Goal: Navigation & Orientation: Find specific page/section

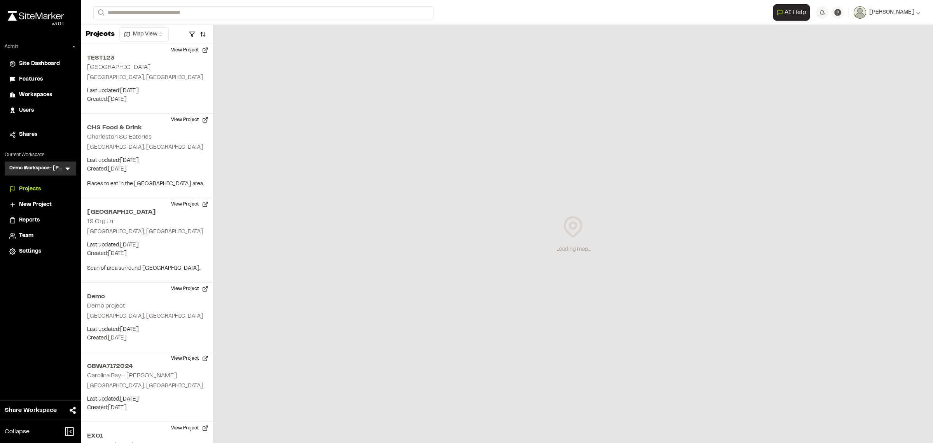
click at [68, 169] on icon at bounding box center [68, 168] width 8 height 8
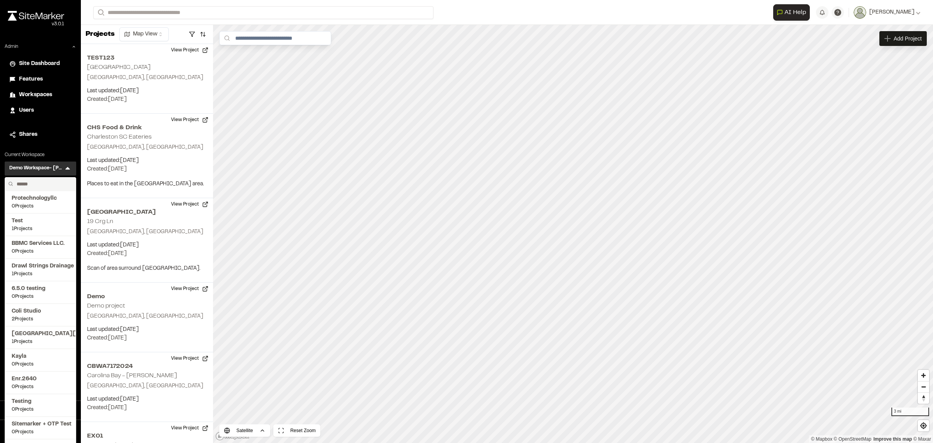
click at [51, 184] on input "text" at bounding box center [43, 183] width 59 height 13
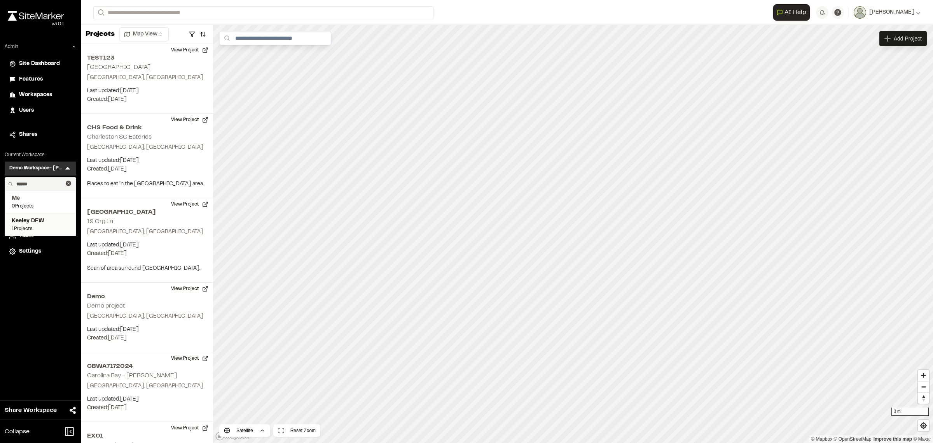
type input "******"
click at [44, 226] on span "1 Projects" at bounding box center [41, 228] width 58 height 7
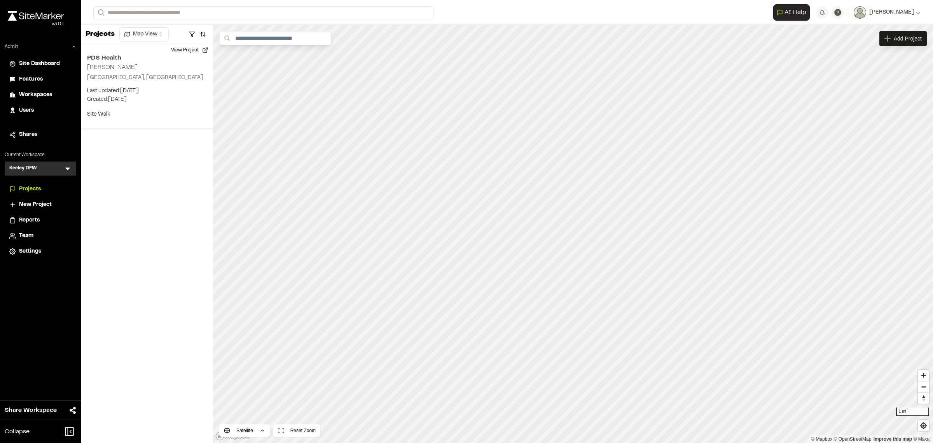
click at [38, 233] on div "Team" at bounding box center [45, 235] width 52 height 9
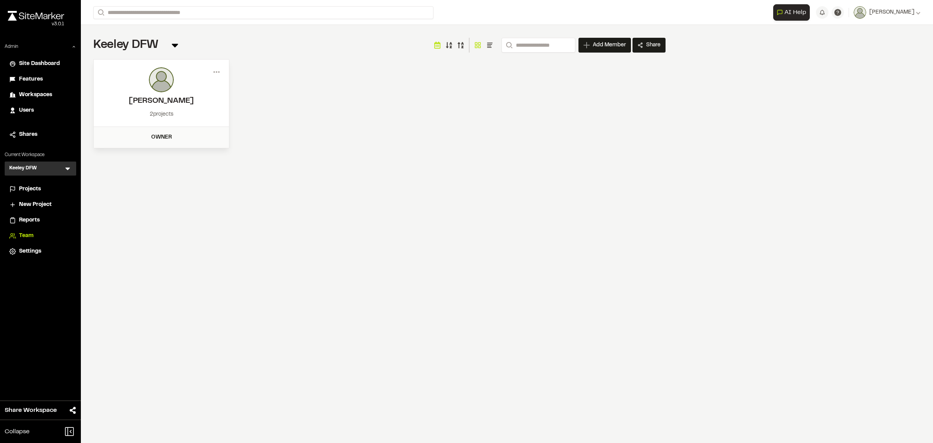
click at [69, 169] on icon at bounding box center [68, 168] width 8 height 8
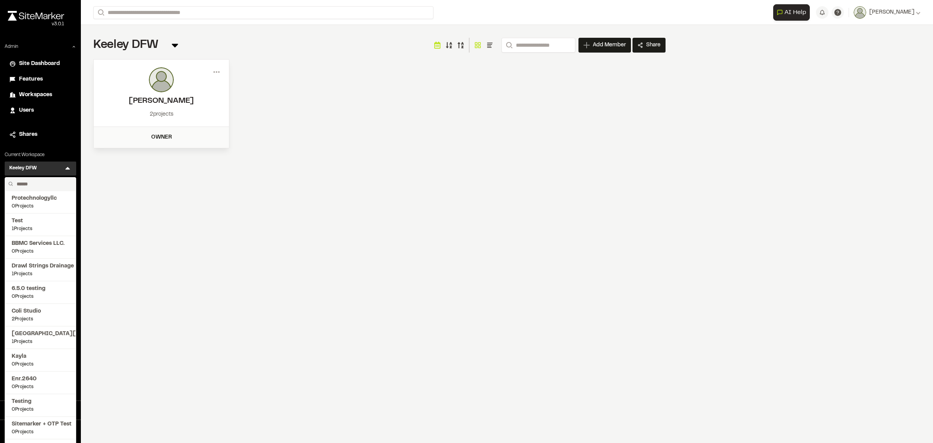
click at [47, 181] on input "text" at bounding box center [43, 183] width 59 height 13
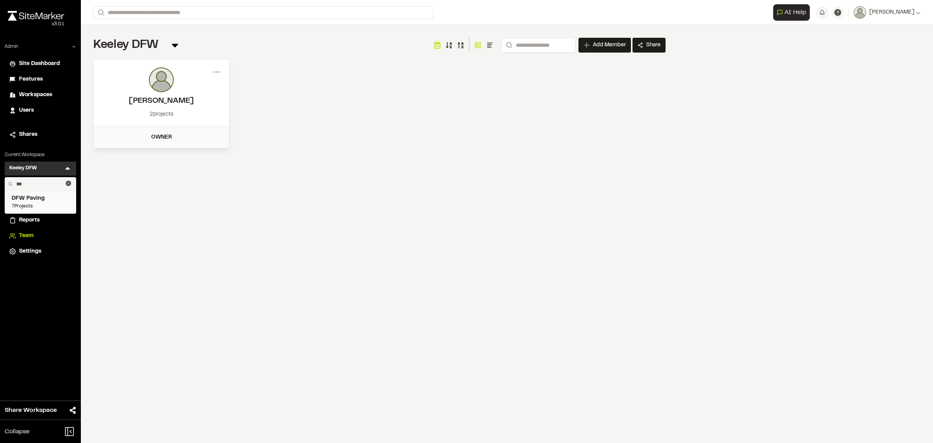
type input "***"
click at [44, 203] on span "7 Projects" at bounding box center [41, 206] width 58 height 7
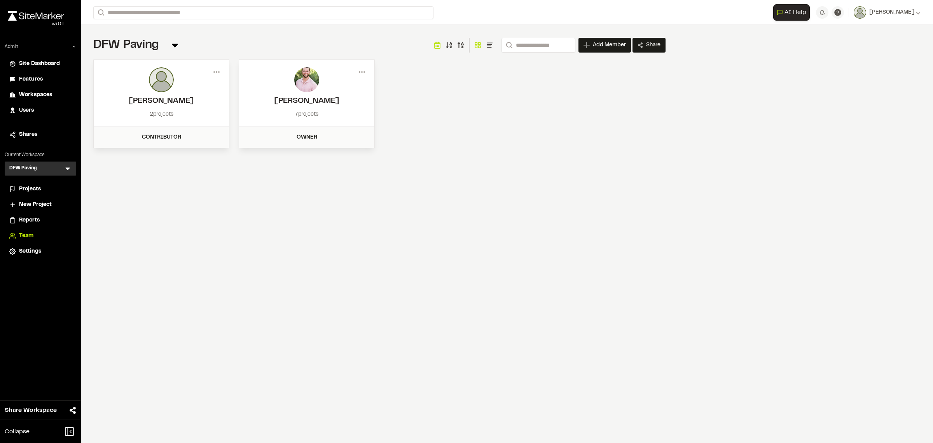
click at [27, 194] on li "Projects" at bounding box center [41, 189] width 72 height 15
click at [27, 189] on span "Projects" at bounding box center [30, 189] width 22 height 9
